Goal: Task Accomplishment & Management: Complete application form

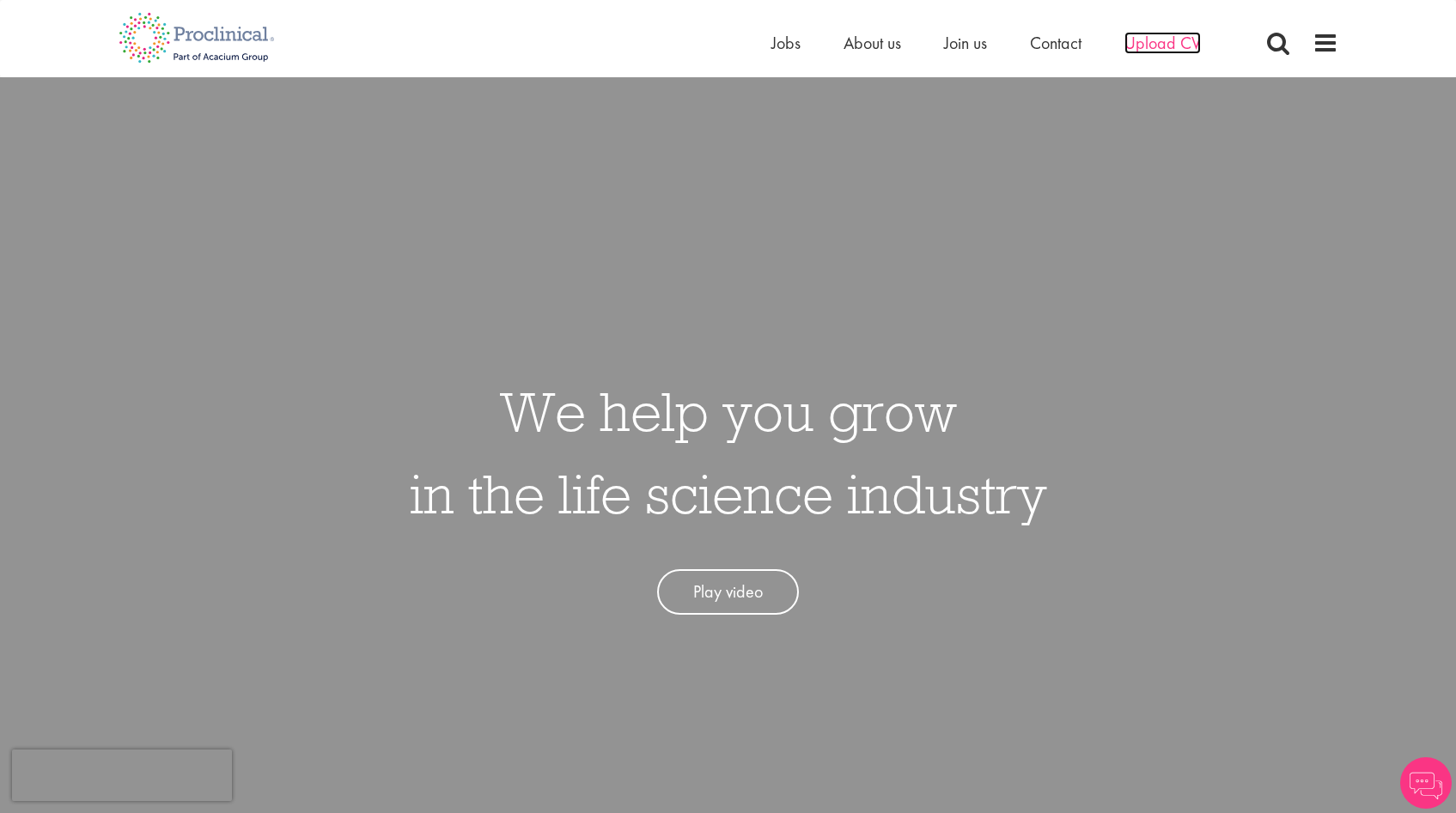
click at [1171, 41] on span "Upload CV" at bounding box center [1162, 43] width 76 height 22
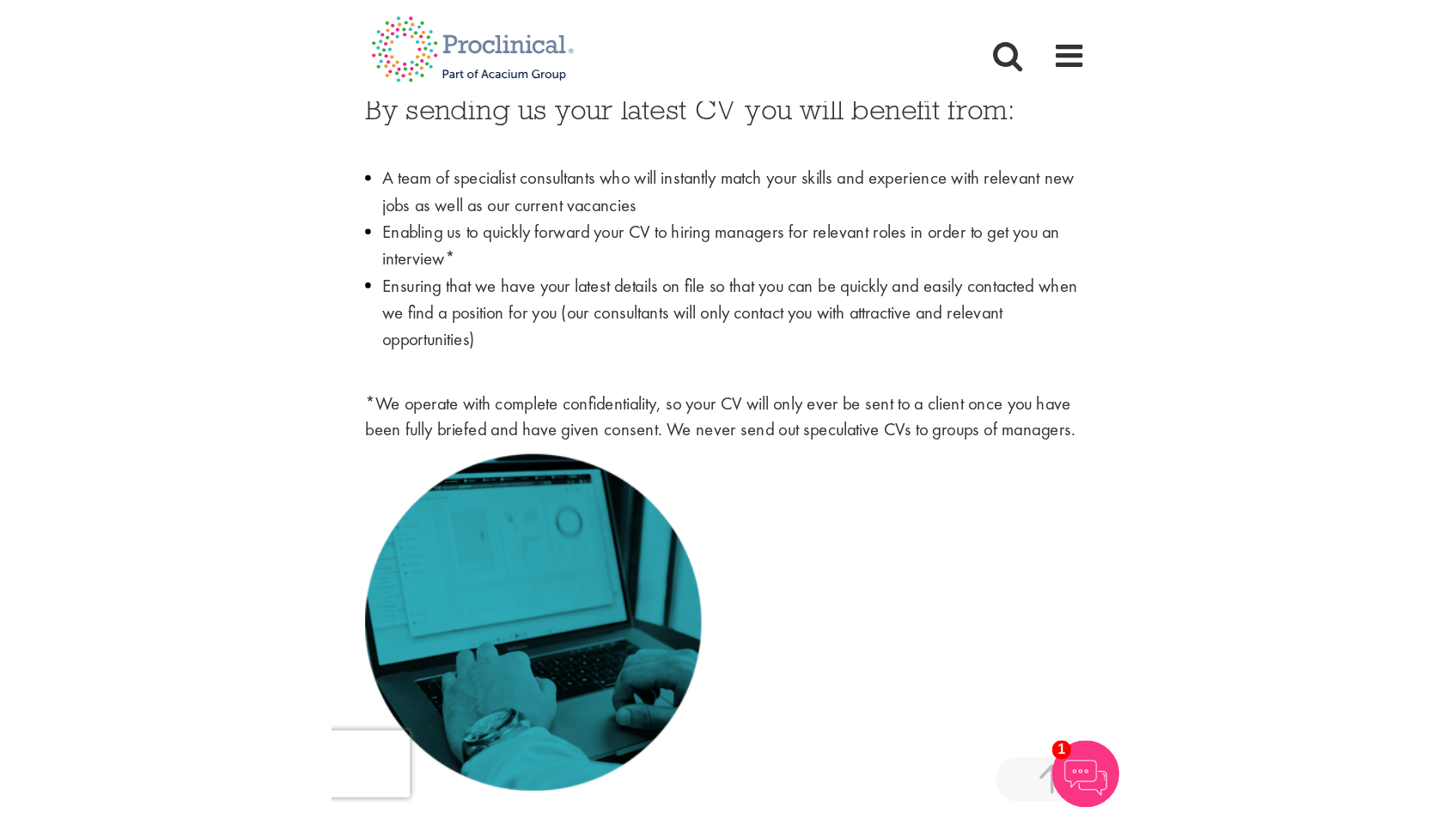
scroll to position [1220, 0]
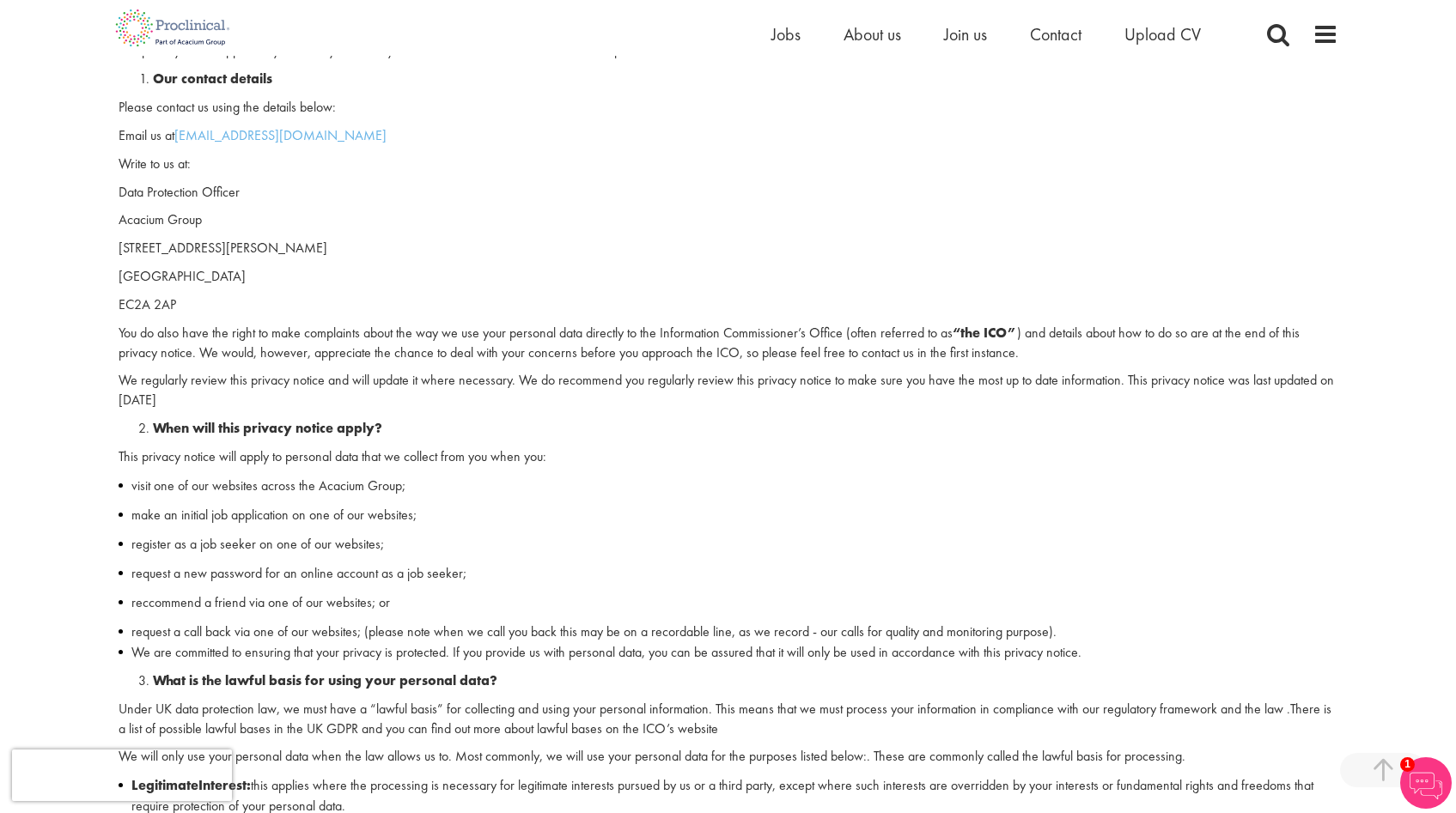
scroll to position [357, 0]
